Goal: Feedback & Contribution: Contribute content

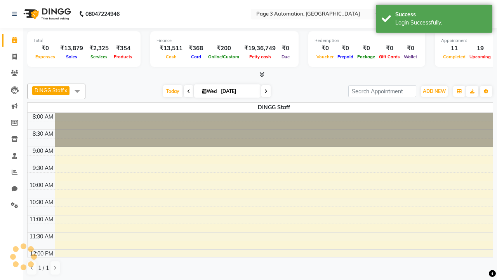
select select "en"
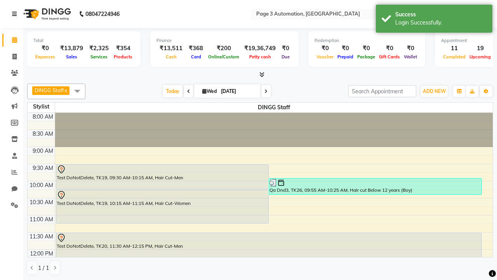
click at [16, 14] on icon at bounding box center [14, 13] width 5 height 5
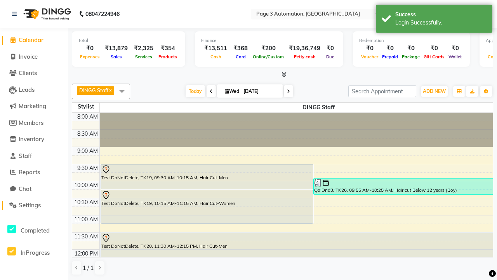
click at [34, 205] on span "Settings" at bounding box center [30, 204] width 22 height 7
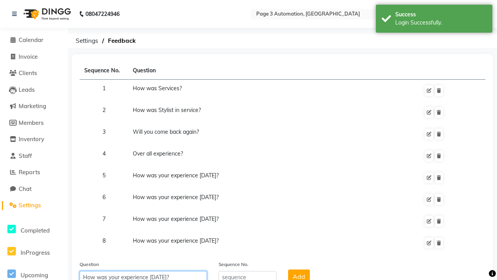
type input "How was your experience [DATE]?"
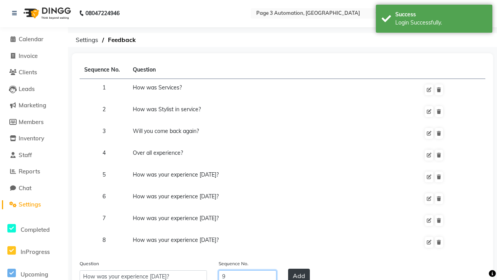
type input "9"
click at [299, 273] on button "Add" at bounding box center [299, 276] width 22 height 14
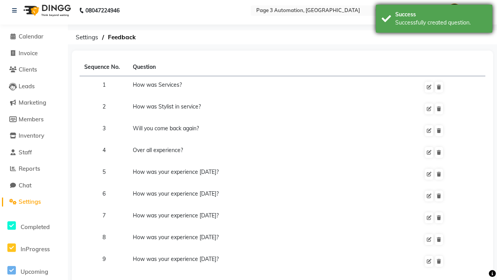
click at [435, 20] on div "Successfully created question." at bounding box center [441, 23] width 91 height 8
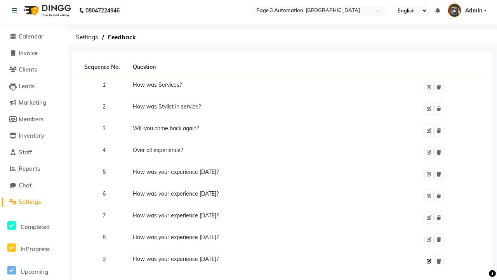
click at [429, 261] on icon at bounding box center [429, 261] width 5 height 5
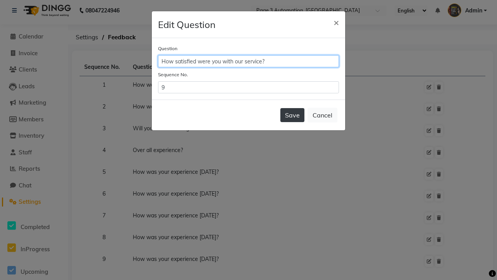
type input "How satisfied were you with our service?"
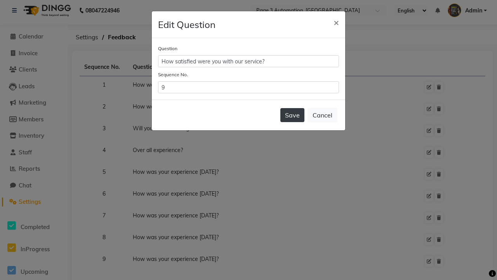
click at [293, 115] on button "Save" at bounding box center [293, 115] width 24 height 14
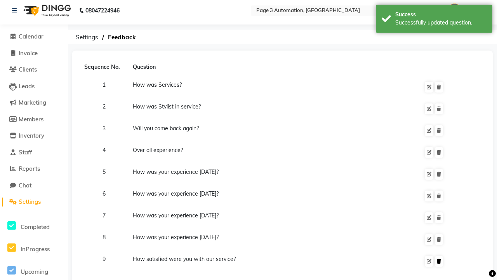
click at [435, 20] on div "Successfully updated question." at bounding box center [441, 23] width 91 height 8
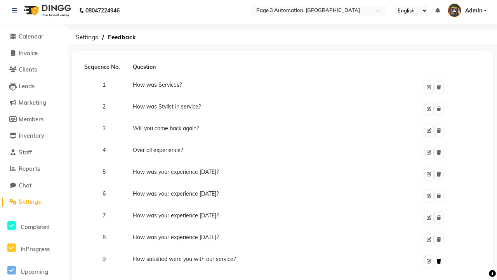
click at [439, 261] on icon at bounding box center [439, 261] width 4 height 5
